Goal: Check status: Check status

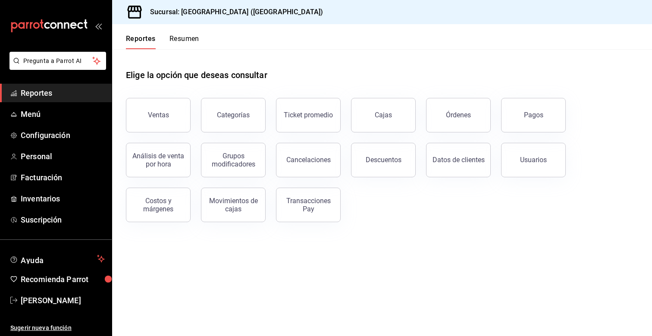
click at [465, 100] on button "Órdenes" at bounding box center [458, 115] width 65 height 34
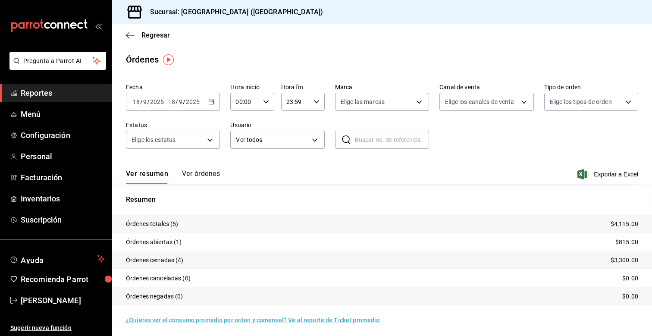
click at [213, 105] on div "2025-09-18 18 / 9 / 2025 - 2025-09-18 18 / 9 / 2025" at bounding box center [173, 102] width 94 height 18
click at [172, 128] on span "Hoy" at bounding box center [166, 127] width 67 height 9
click at [80, 90] on span "Reportes" at bounding box center [63, 93] width 84 height 12
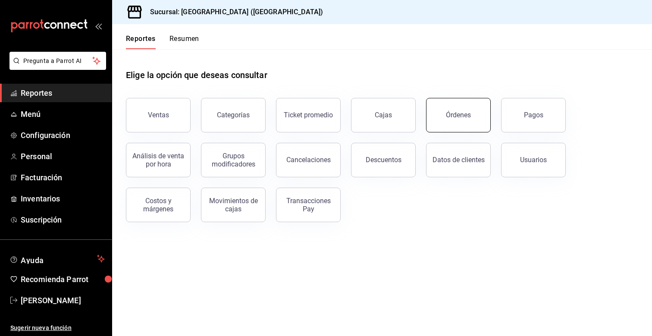
click at [462, 112] on div "Órdenes" at bounding box center [458, 115] width 25 height 8
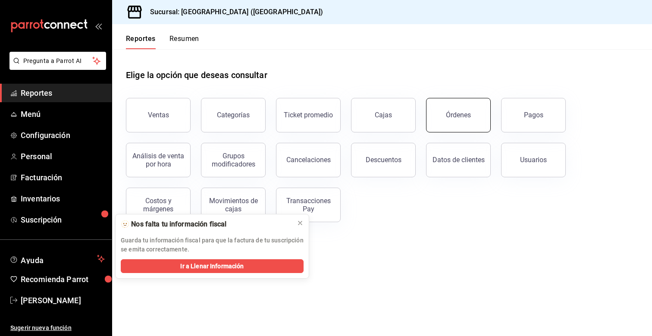
click at [458, 110] on button "Órdenes" at bounding box center [458, 115] width 65 height 34
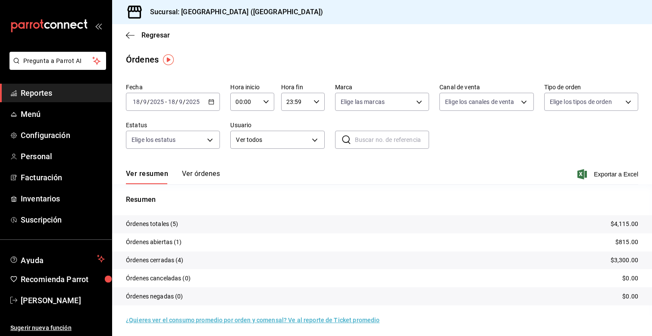
click at [76, 93] on span "Reportes" at bounding box center [63, 93] width 84 height 12
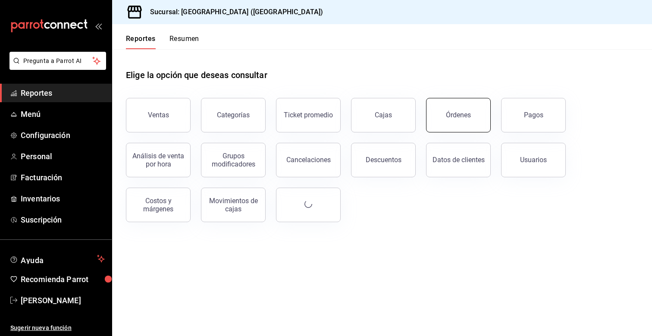
click at [473, 115] on button "Órdenes" at bounding box center [458, 115] width 65 height 34
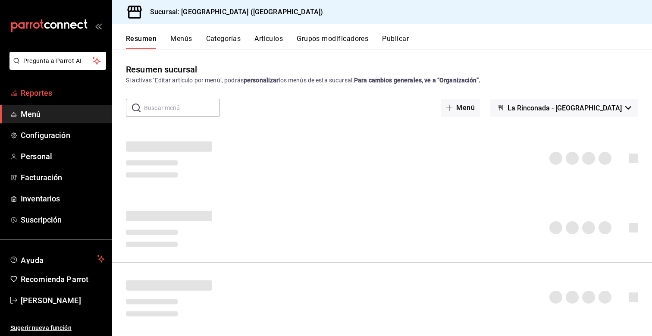
click at [45, 93] on span "Reportes" at bounding box center [63, 93] width 84 height 12
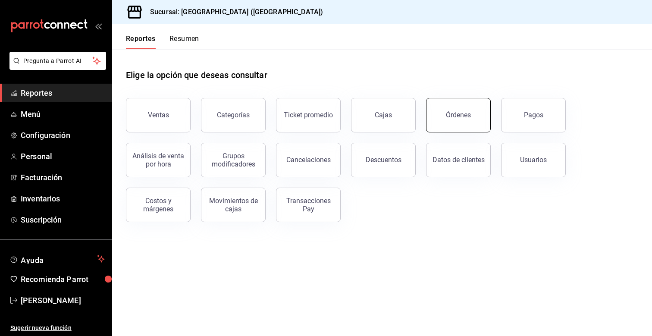
click at [453, 120] on button "Órdenes" at bounding box center [458, 115] width 65 height 34
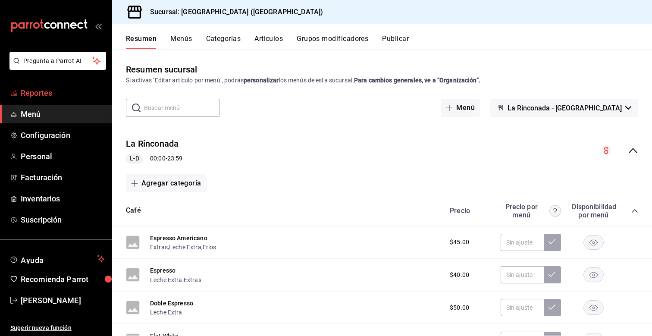
click at [46, 90] on span "Reportes" at bounding box center [63, 93] width 84 height 12
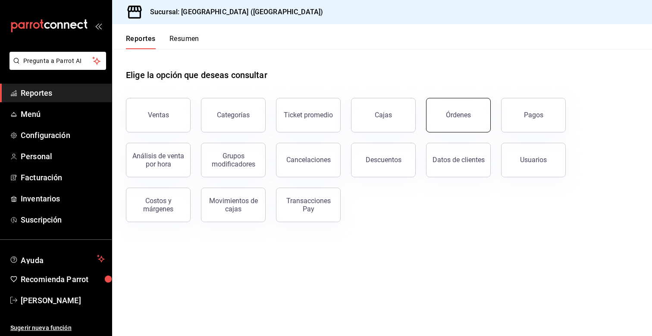
click at [468, 118] on div "Órdenes" at bounding box center [458, 115] width 25 height 8
